Goal: Find specific page/section: Find specific page/section

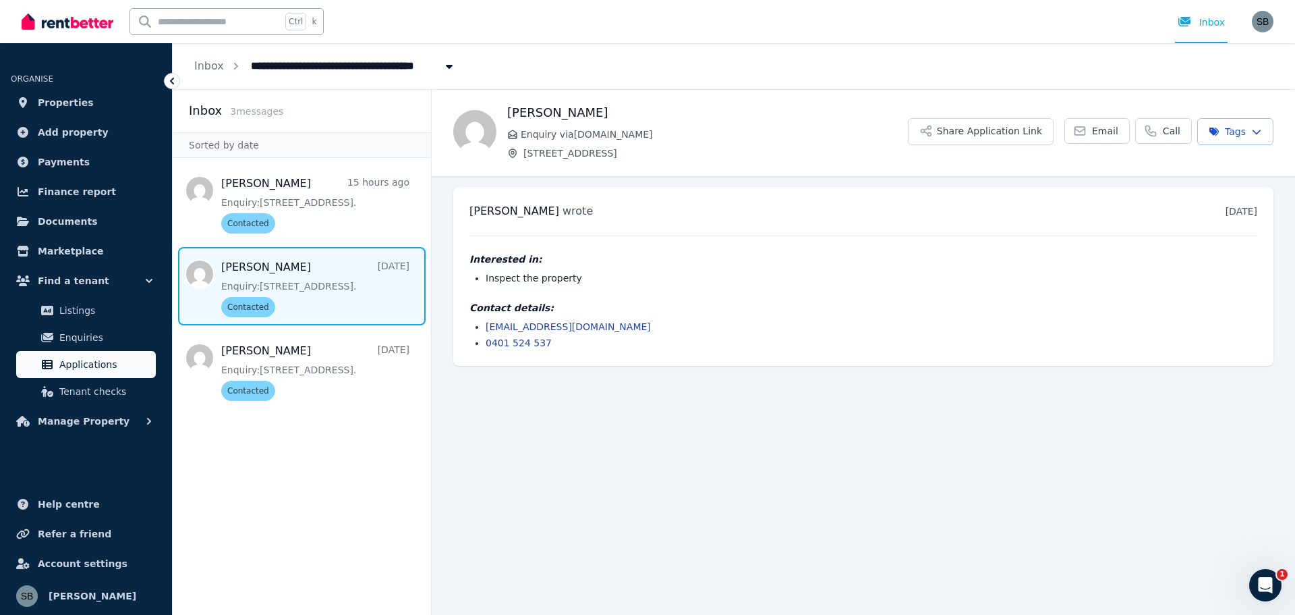
click at [84, 368] on span "Applications" at bounding box center [104, 364] width 91 height 16
